Goal: Find specific page/section: Find specific page/section

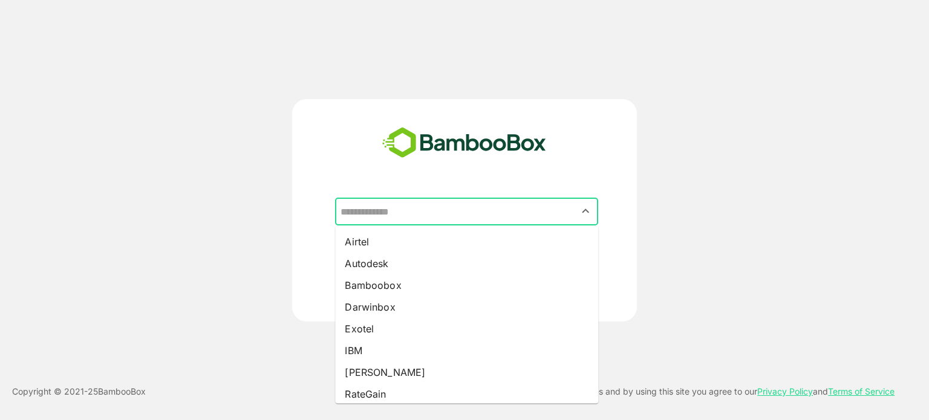
click at [456, 213] on input "text" at bounding box center [466, 211] width 258 height 23
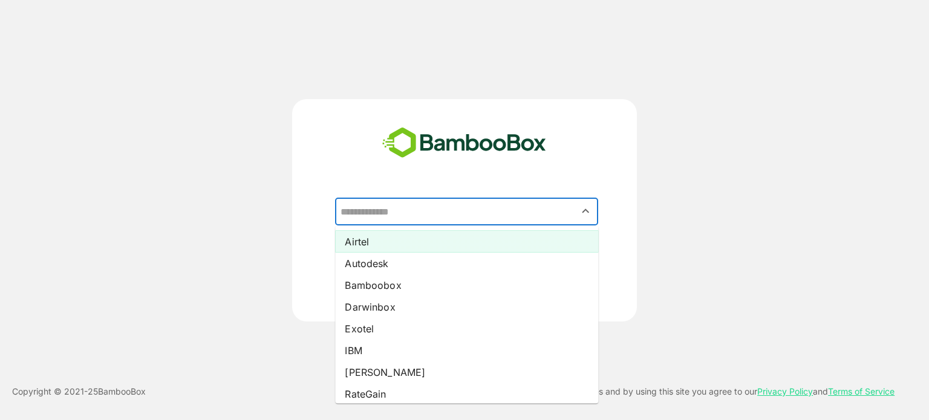
click at [377, 242] on li "Airtel" at bounding box center [466, 242] width 263 height 22
type input "******"
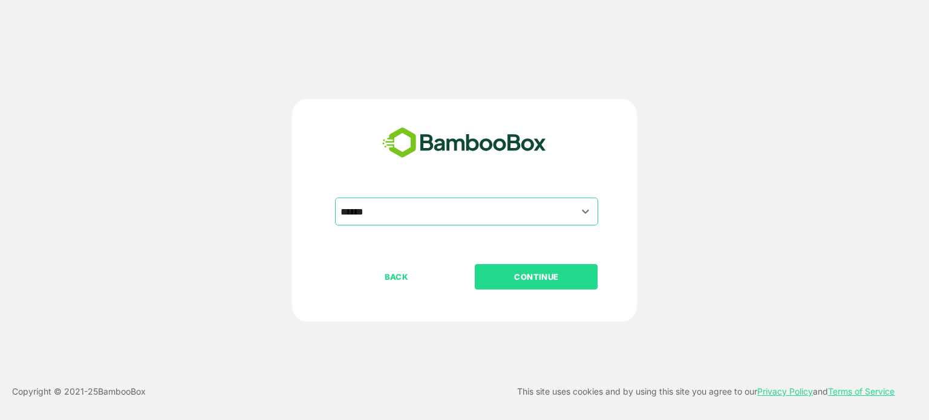
click at [534, 275] on p "CONTINUE" at bounding box center [536, 276] width 121 height 13
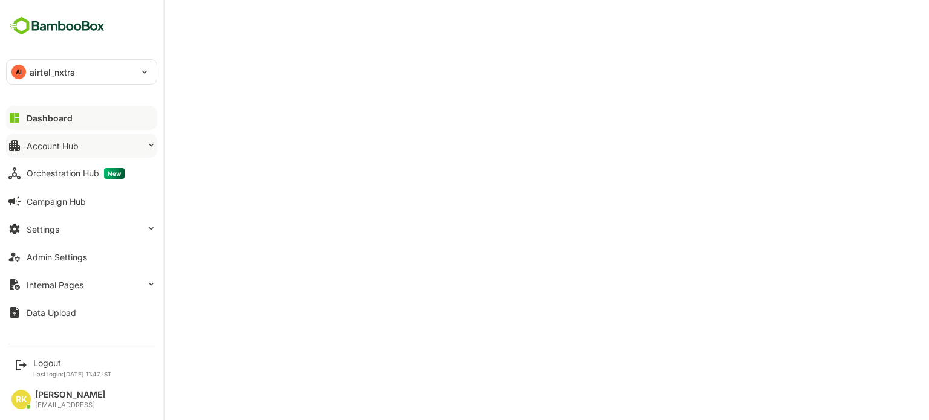
click at [59, 152] on button "Account Hub" at bounding box center [81, 146] width 151 height 24
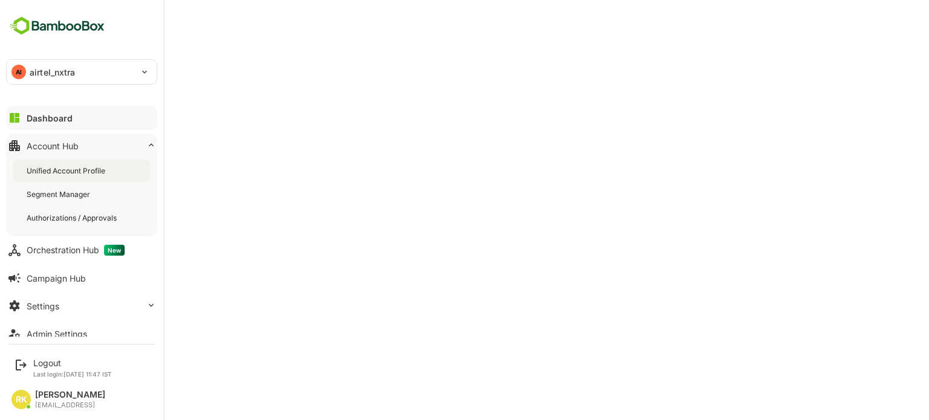
click at [71, 173] on div "Unified Account Profile" at bounding box center [67, 171] width 81 height 10
